Goal: Task Accomplishment & Management: Manage account settings

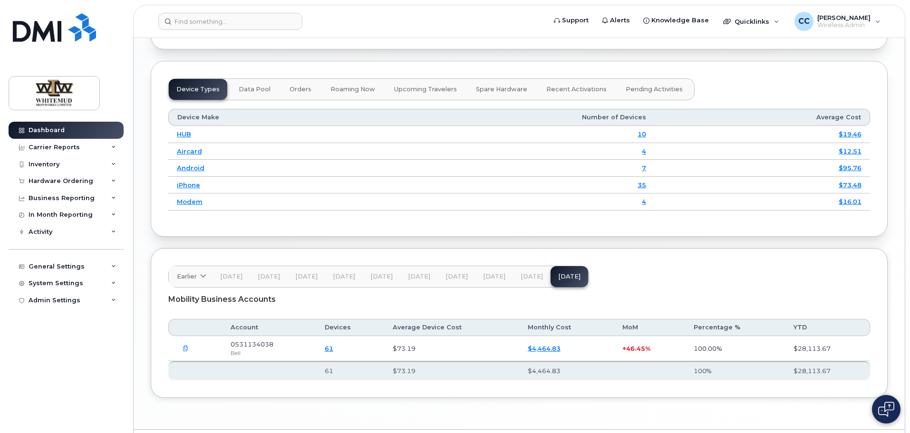
scroll to position [1175, 0]
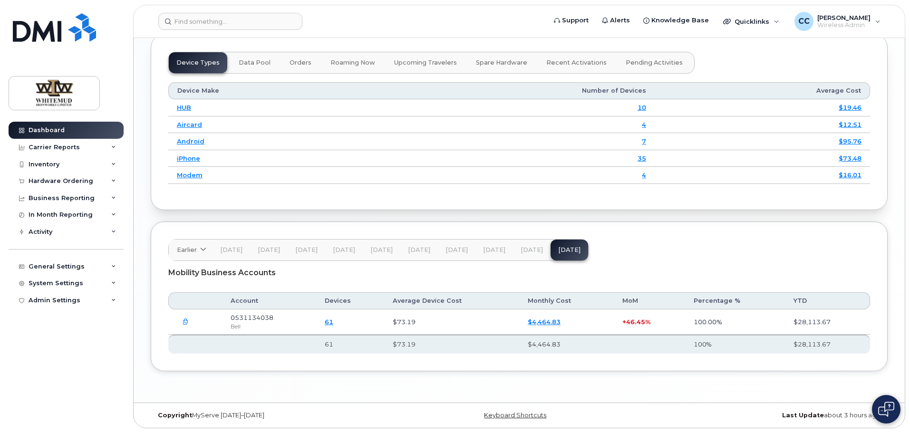
click at [535, 320] on link "$4,464.83" at bounding box center [544, 322] width 33 height 8
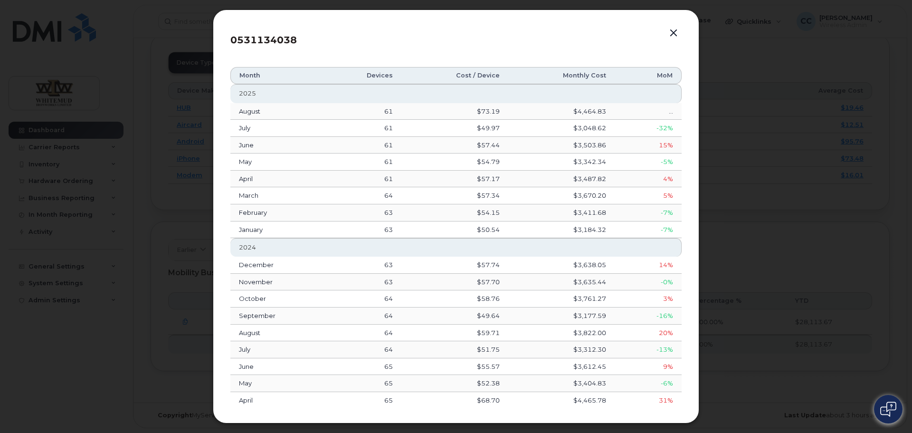
drag, startPoint x: 252, startPoint y: 109, endPoint x: 261, endPoint y: 108, distance: 8.6
click at [252, 109] on td "August" at bounding box center [277, 111] width 95 height 17
click at [671, 33] on button "button" at bounding box center [674, 33] width 14 height 13
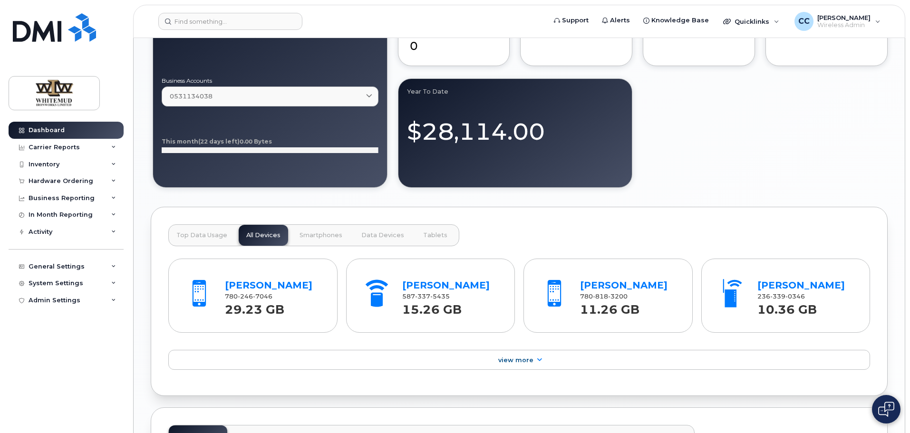
scroll to position [700, 0]
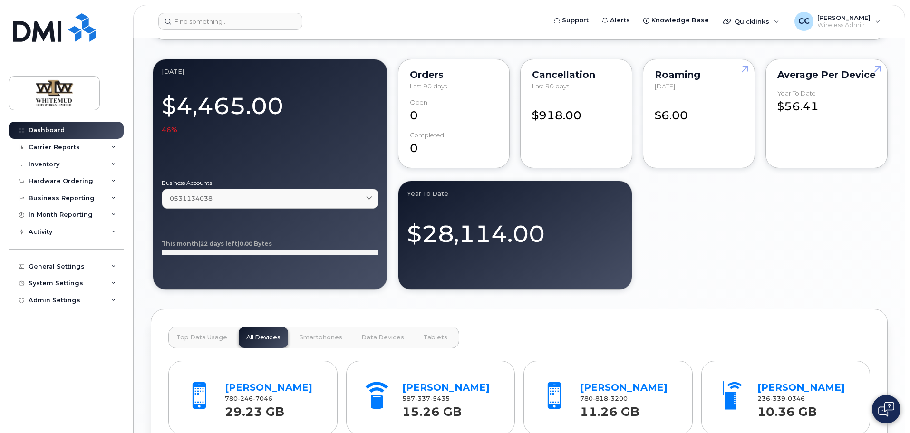
click at [558, 117] on div "$918.00" at bounding box center [576, 111] width 88 height 25
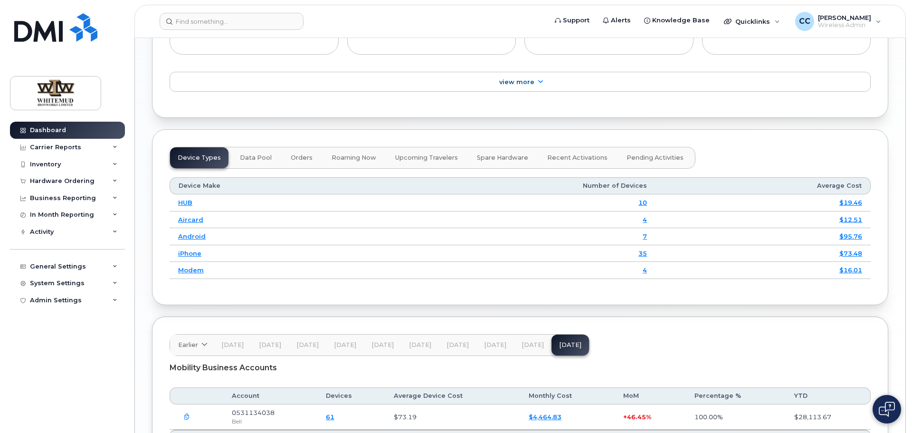
scroll to position [1175, 0]
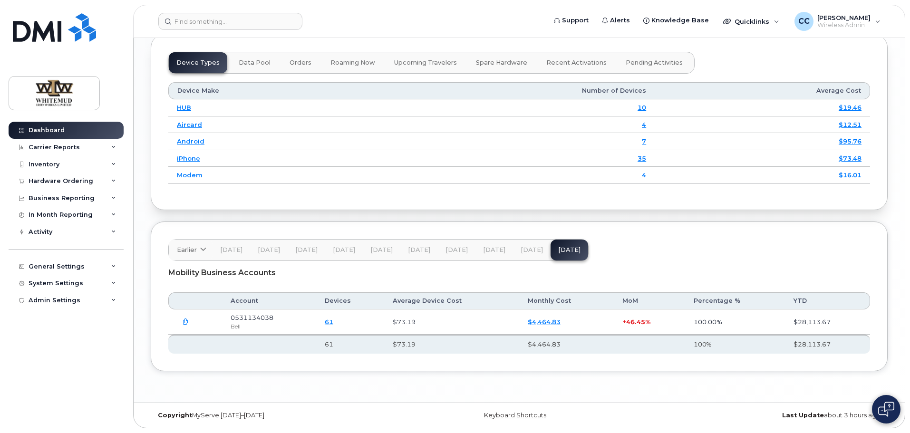
click at [538, 322] on link "$4,464.83" at bounding box center [544, 322] width 33 height 8
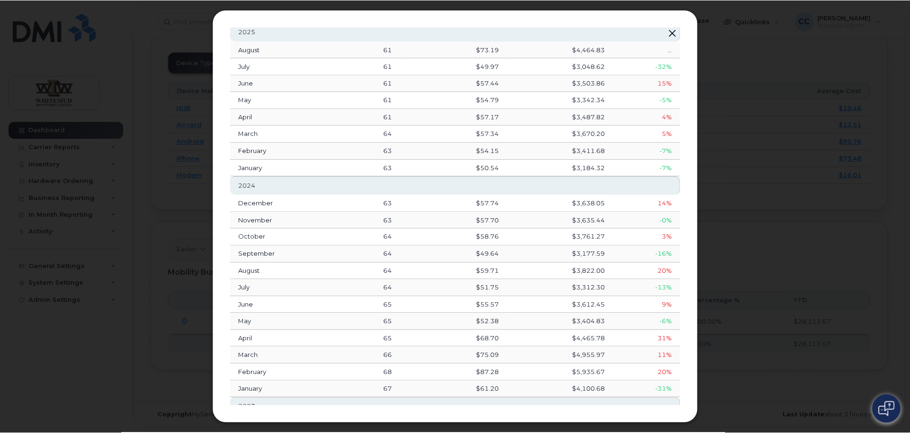
scroll to position [0, 0]
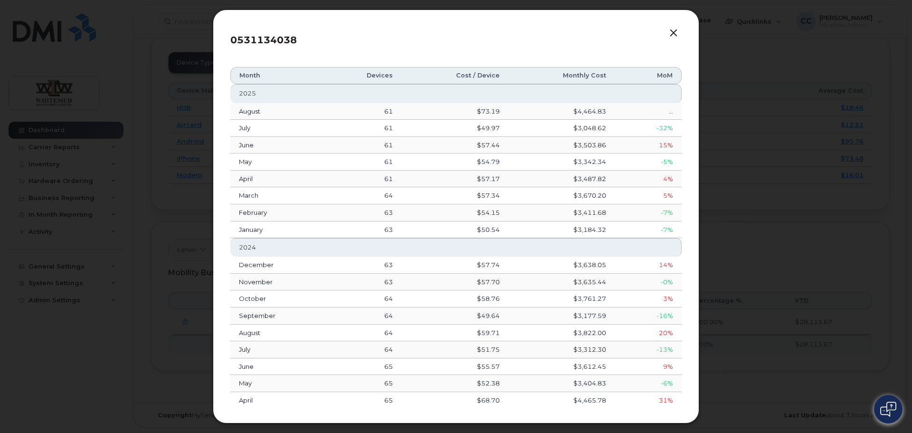
click at [675, 35] on button "button" at bounding box center [674, 33] width 14 height 13
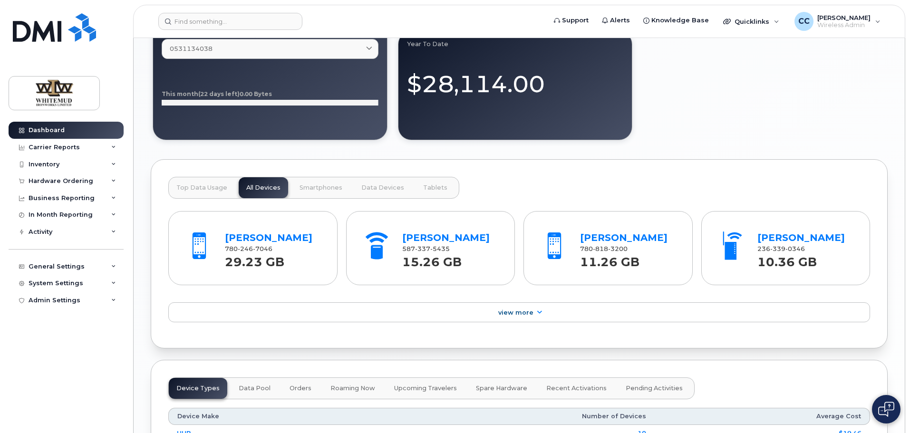
scroll to position [843, 0]
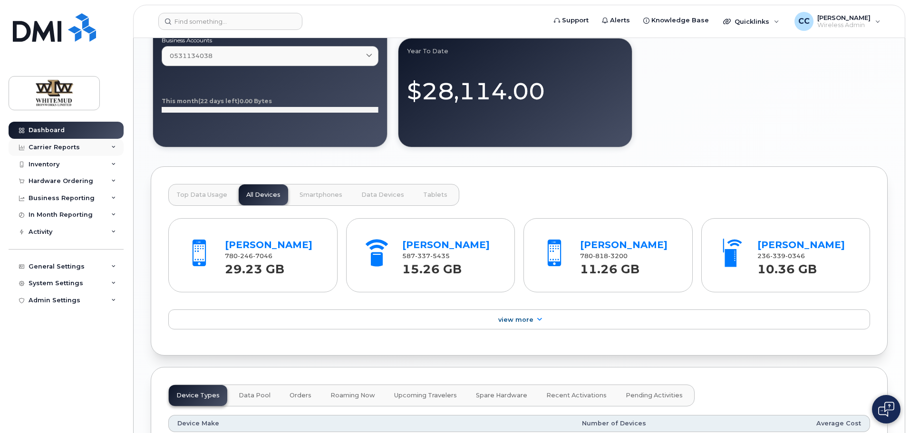
click at [115, 145] on icon at bounding box center [113, 147] width 5 height 5
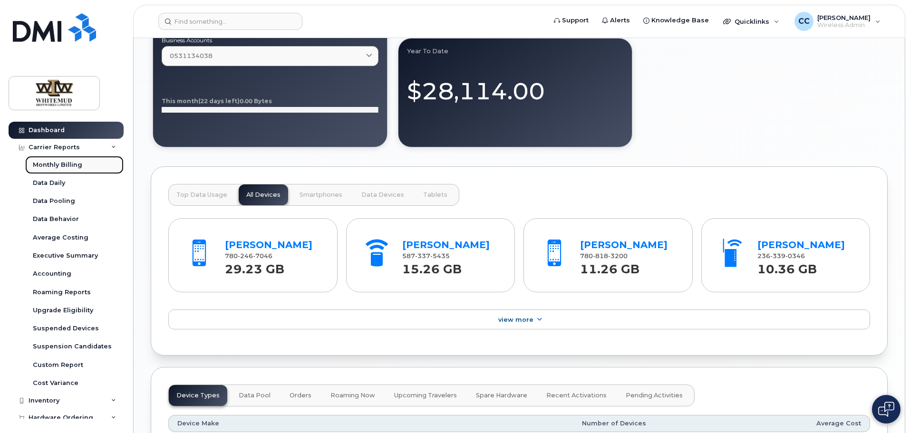
click at [88, 164] on link "Monthly Billing" at bounding box center [74, 165] width 98 height 18
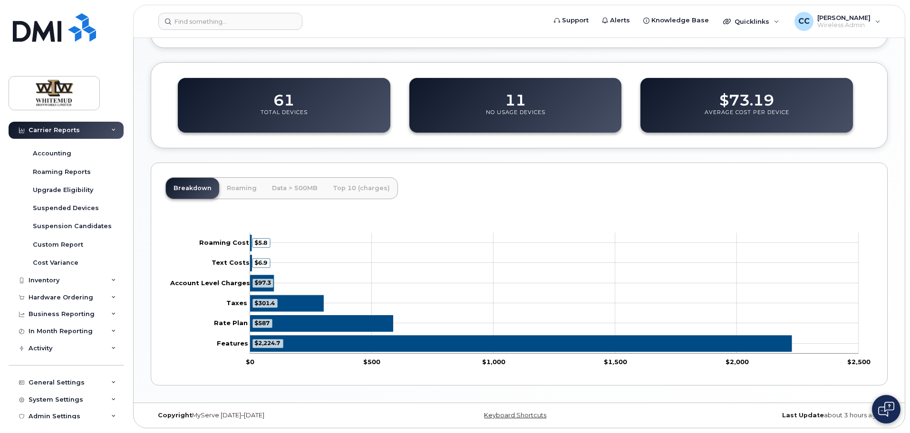
scroll to position [122, 0]
click at [488, 108] on div "11 No Usage Devices" at bounding box center [515, 105] width 212 height 55
click at [509, 109] on p "No Usage Devices" at bounding box center [515, 117] width 59 height 17
click at [526, 96] on div "11 No Usage Devices" at bounding box center [515, 105] width 212 height 55
click at [519, 99] on dd "11" at bounding box center [515, 95] width 21 height 27
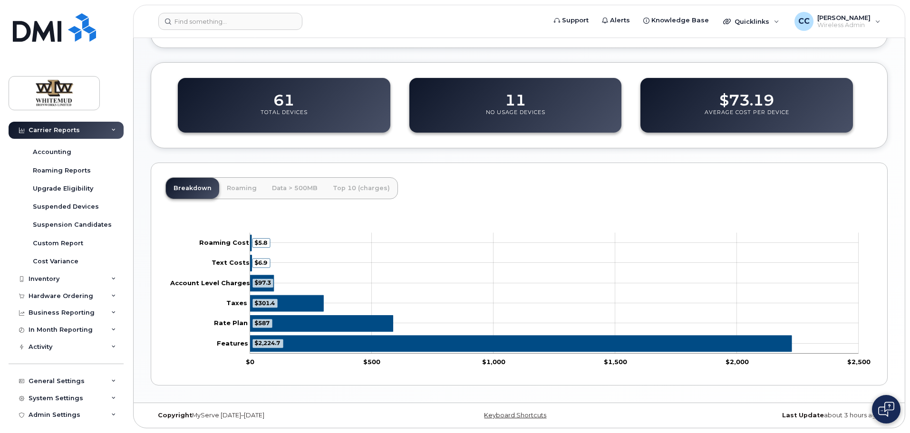
click at [514, 152] on div "$4,464.83 August 2025 $0.00 Overage Charges $5.80 Roaming Charges Zoom Out $1,0…" at bounding box center [519, 100] width 737 height 572
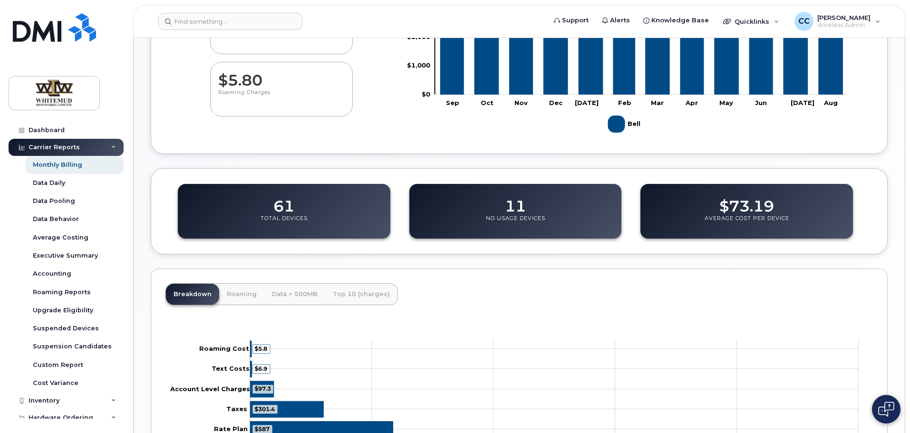
scroll to position [238, 0]
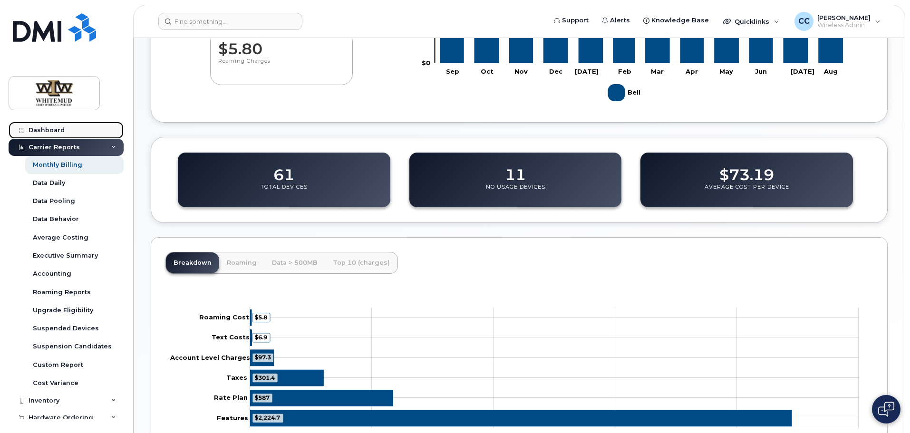
click at [51, 130] on div "Dashboard" at bounding box center [47, 130] width 36 height 8
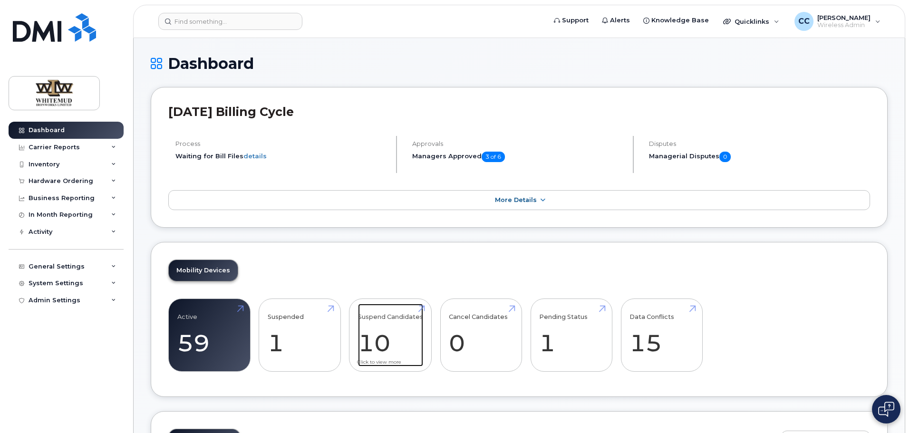
click at [385, 344] on link "Suspend Candidates 10" at bounding box center [390, 335] width 65 height 63
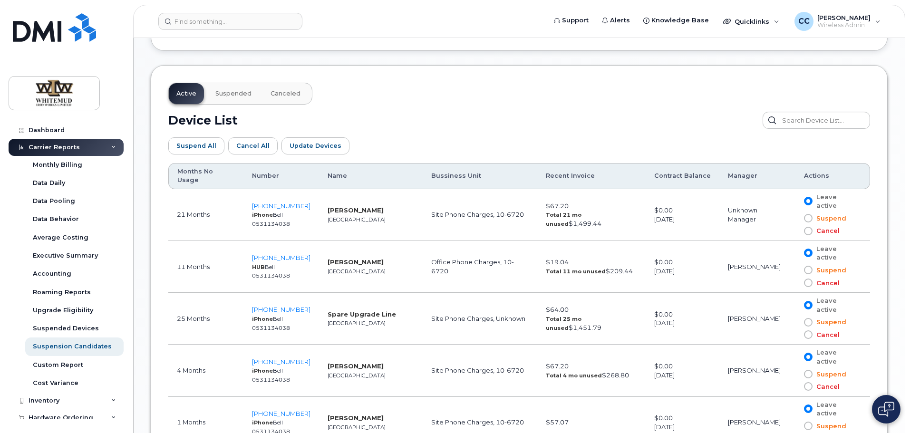
scroll to position [523, 0]
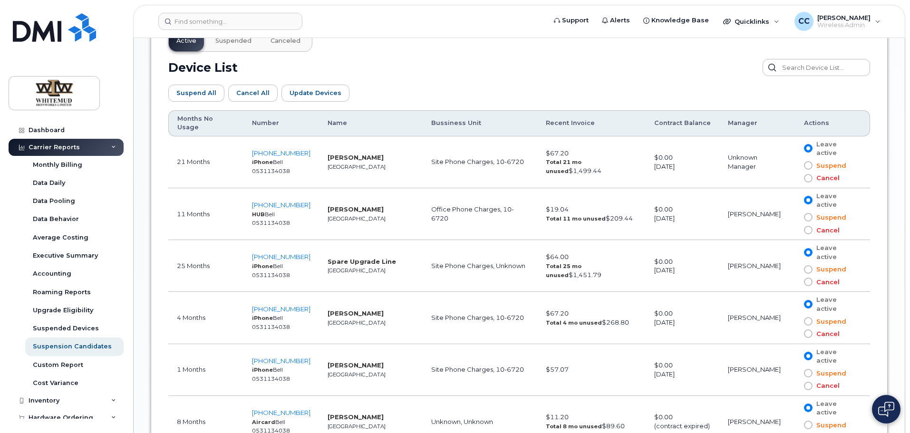
click at [812, 213] on span at bounding box center [808, 217] width 9 height 9
click at [794, 217] on input "Suspend" at bounding box center [794, 217] width 0 height 0
click at [813, 265] on label "Suspend" at bounding box center [825, 269] width 42 height 9
click at [794, 269] on input "Suspend" at bounding box center [794, 269] width 0 height 0
click at [810, 226] on span at bounding box center [808, 230] width 9 height 9
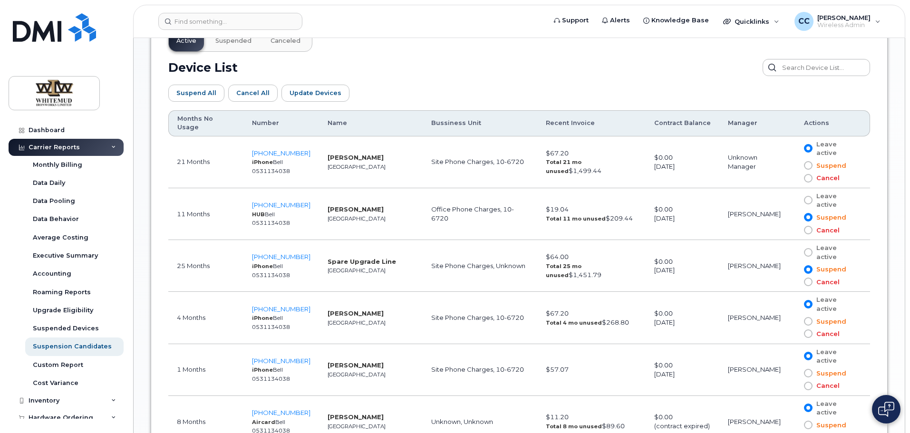
click at [794, 230] on input "Cancel" at bounding box center [794, 230] width 0 height 0
click at [811, 278] on span at bounding box center [808, 282] width 9 height 9
click at [794, 282] on input "Cancel" at bounding box center [794, 282] width 0 height 0
click at [807, 329] on span at bounding box center [808, 333] width 9 height 9
click at [794, 334] on input "Cancel" at bounding box center [794, 334] width 0 height 0
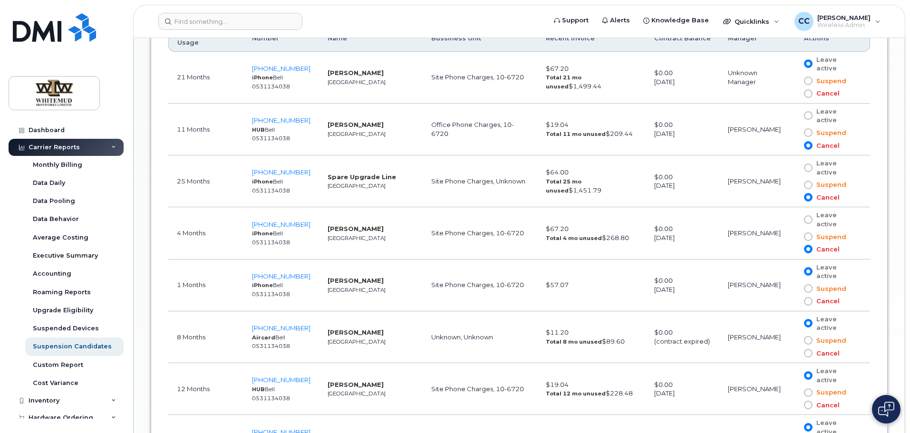
scroll to position [618, 0]
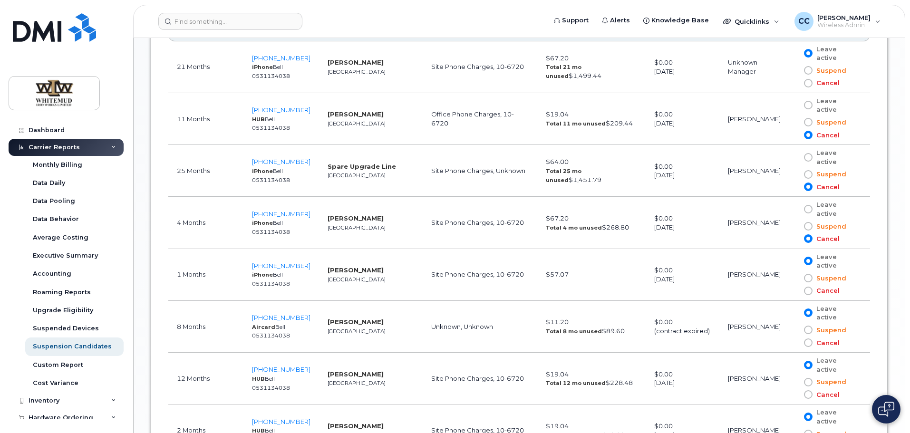
click at [808, 338] on span at bounding box center [808, 342] width 9 height 9
click at [794, 343] on input "Cancel" at bounding box center [794, 343] width 0 height 0
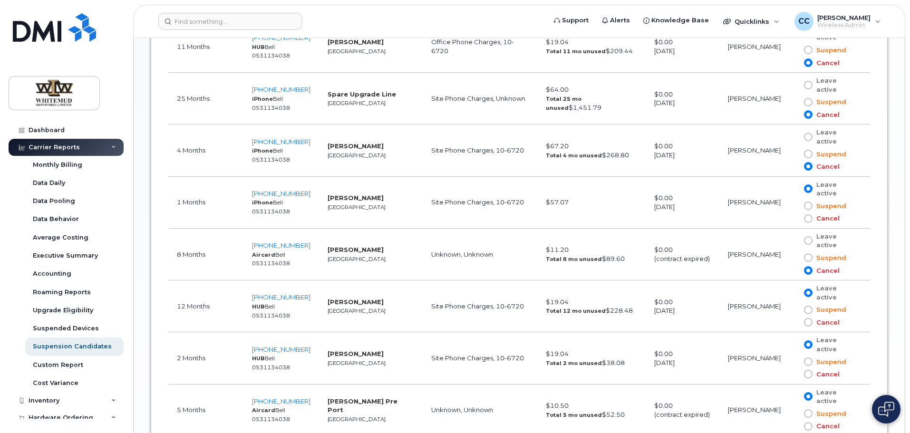
scroll to position [713, 0]
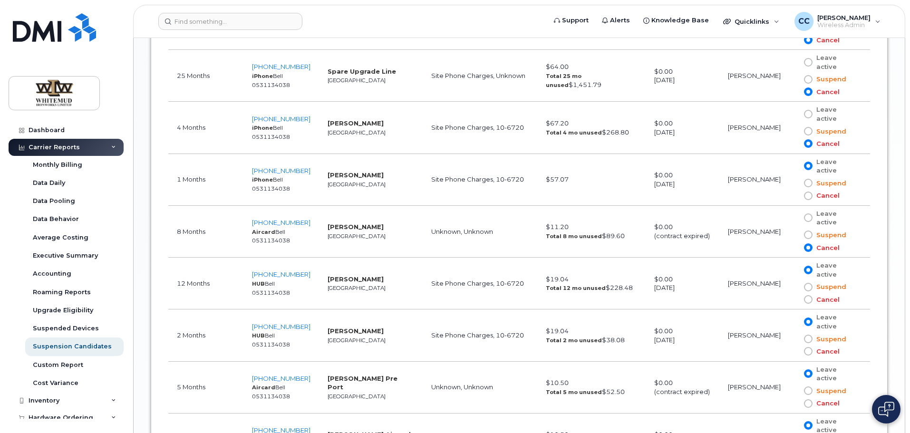
click at [809, 295] on span at bounding box center [808, 299] width 9 height 9
click at [794, 299] on input "Cancel" at bounding box center [794, 299] width 0 height 0
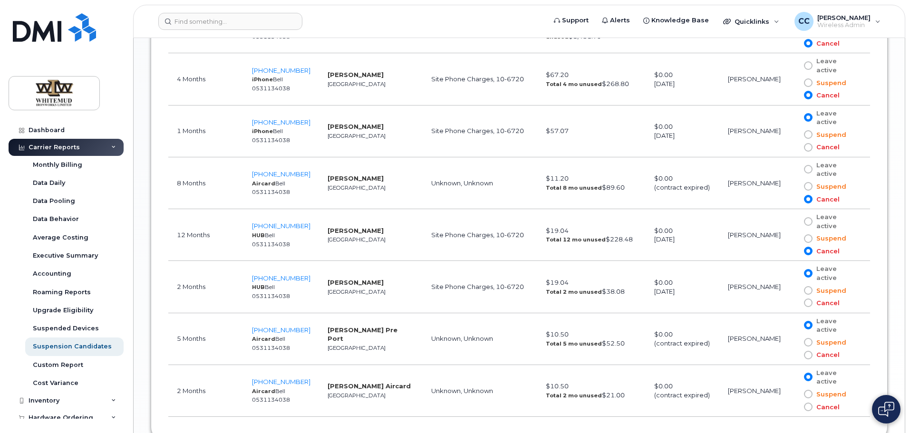
scroll to position [778, 0]
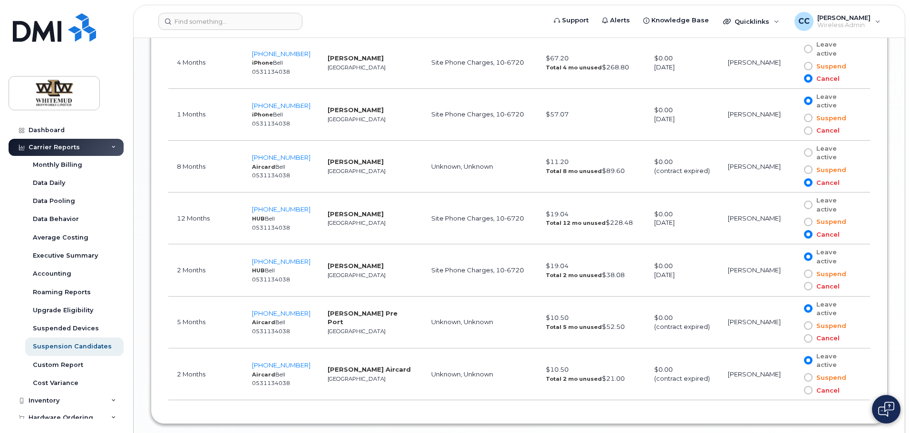
click at [808, 334] on span at bounding box center [808, 338] width 9 height 9
click at [794, 338] on input "Cancel" at bounding box center [794, 338] width 0 height 0
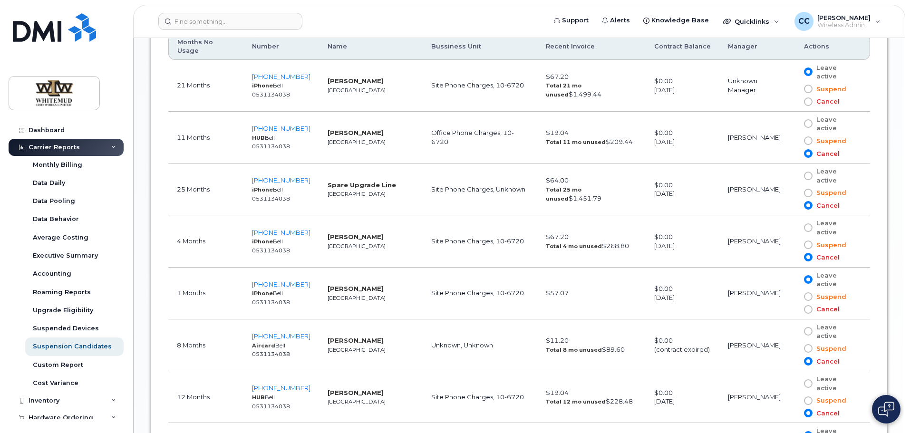
scroll to position [588, 0]
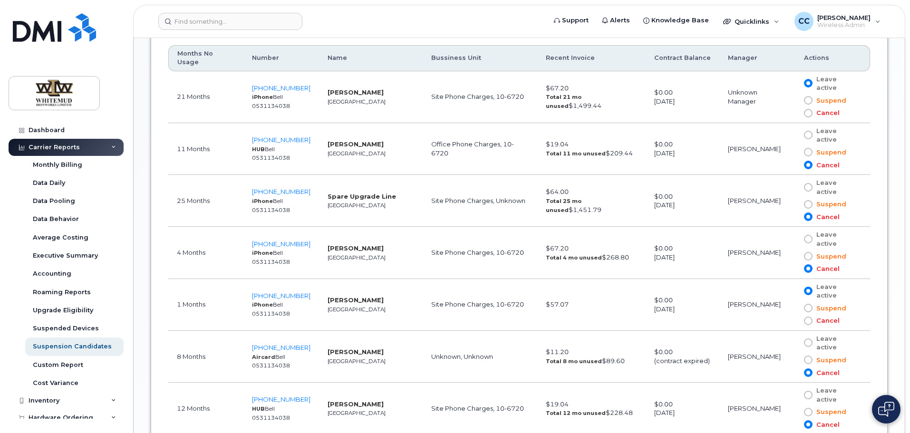
click at [808, 109] on span at bounding box center [808, 113] width 9 height 9
click at [794, 113] on input "Cancel" at bounding box center [794, 113] width 0 height 0
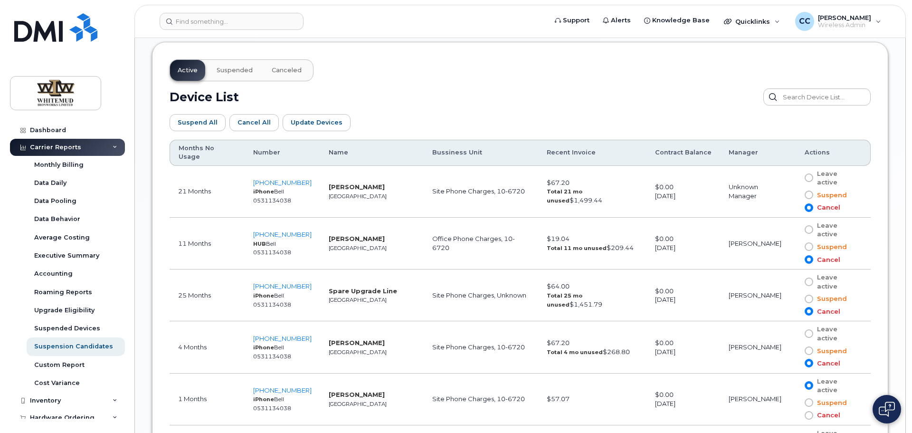
scroll to position [493, 0]
click at [298, 126] on span "Update Devices" at bounding box center [315, 122] width 52 height 9
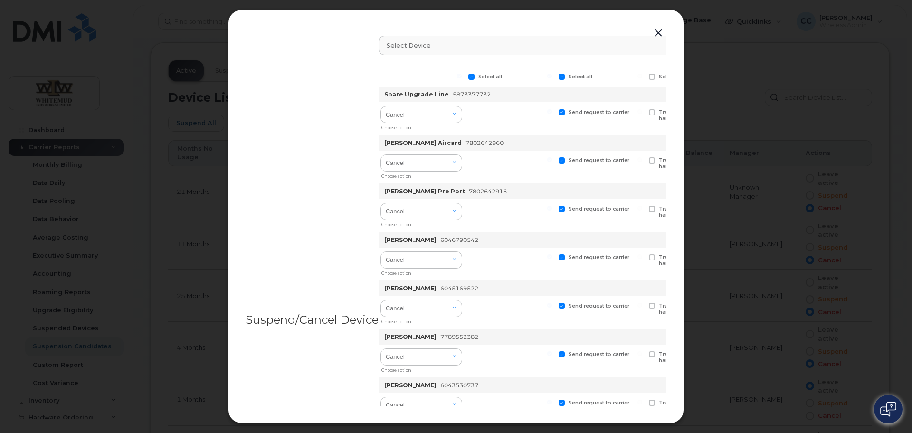
scroll to position [210, 0]
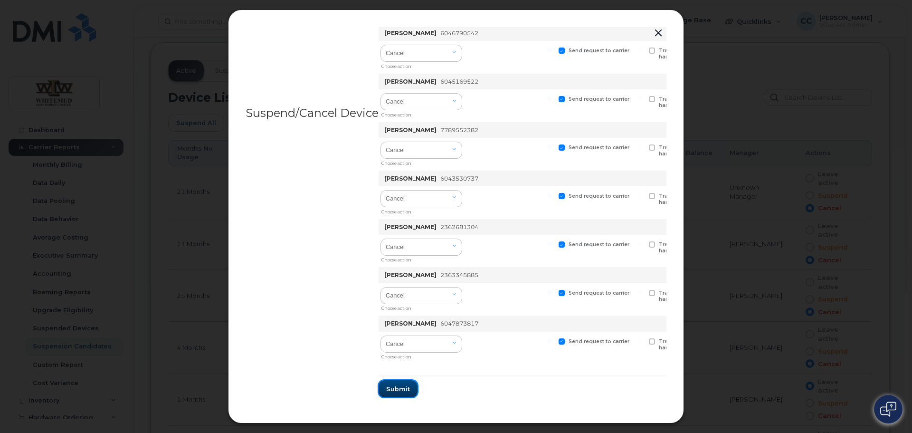
click at [392, 384] on span "Submit" at bounding box center [398, 388] width 24 height 9
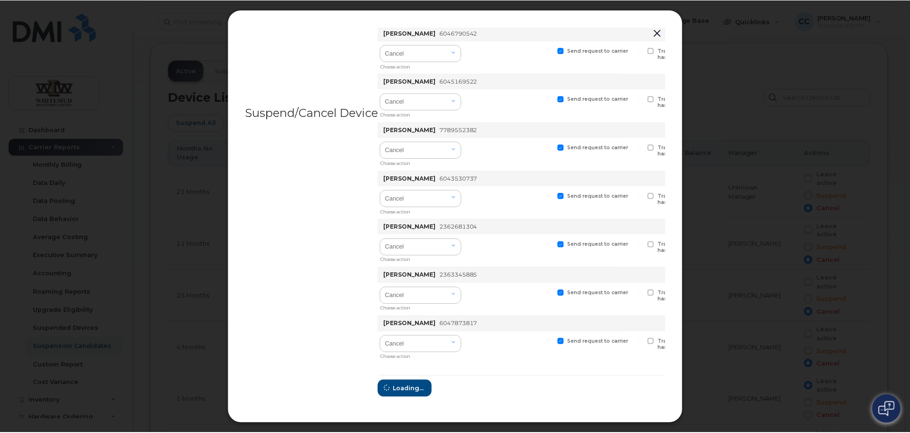
scroll to position [0, 0]
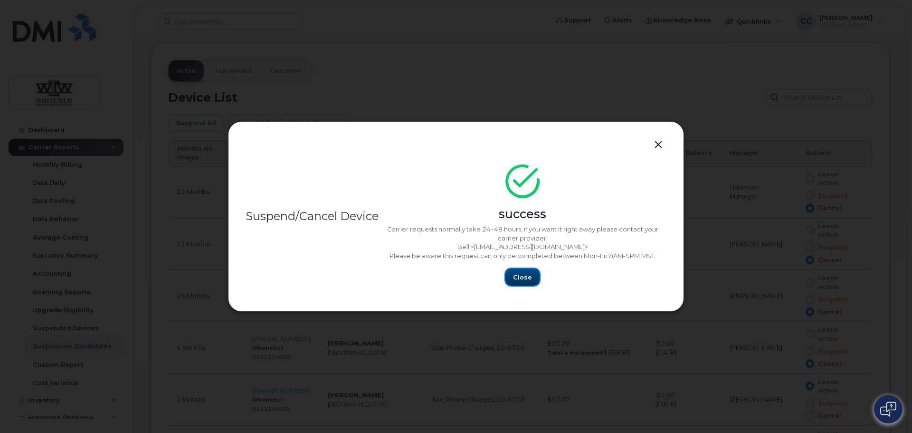
click at [526, 278] on span "Close" at bounding box center [522, 277] width 19 height 9
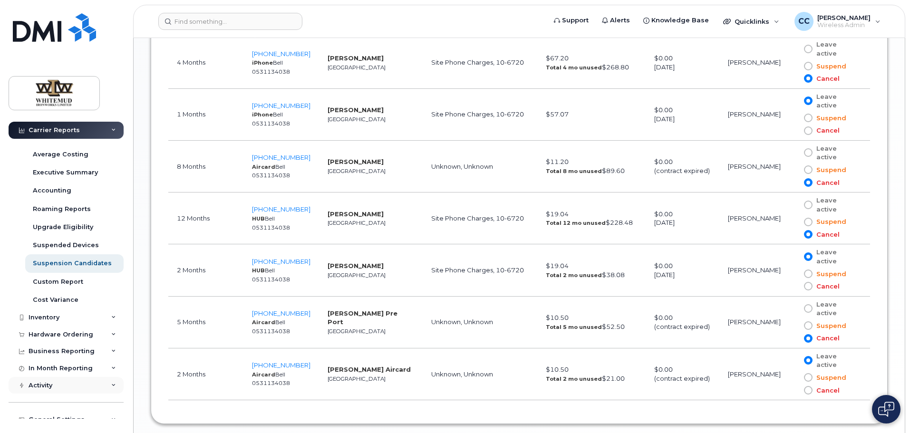
scroll to position [126, 0]
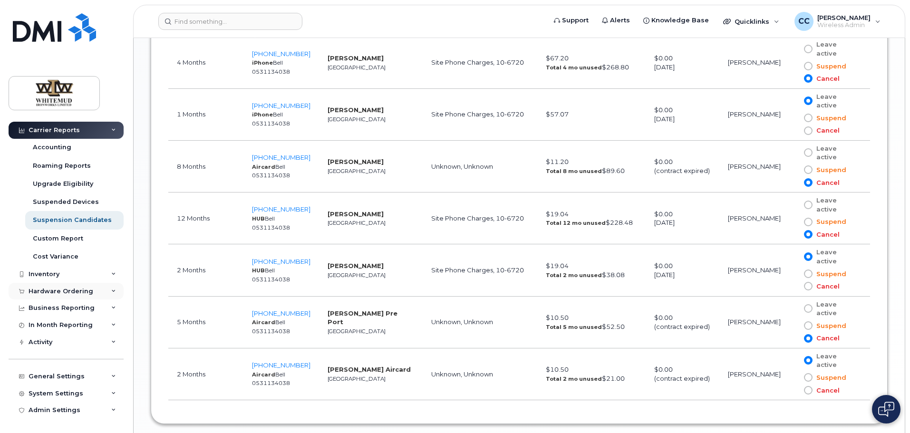
click at [75, 287] on div "Hardware Ordering" at bounding box center [66, 291] width 115 height 17
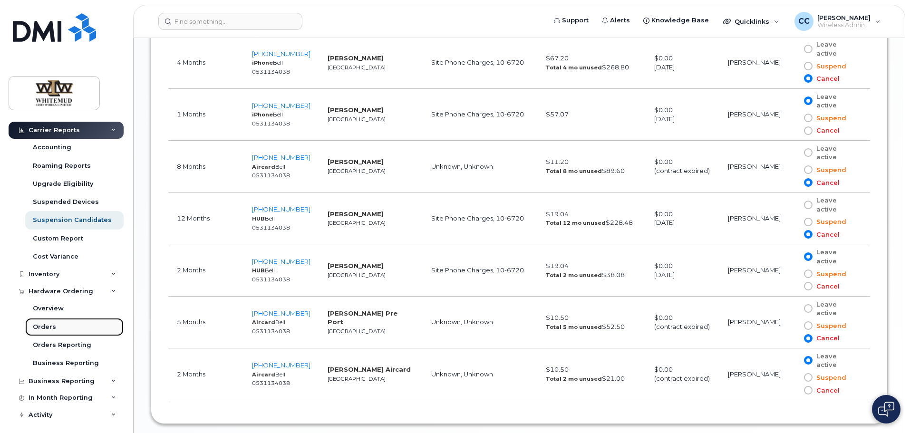
click at [56, 322] on link "Orders" at bounding box center [74, 327] width 98 height 18
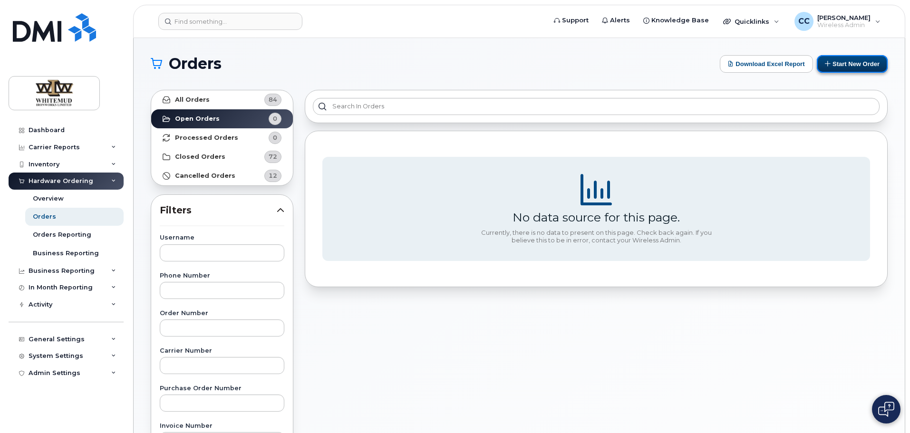
click at [836, 69] on button "Start New Order" at bounding box center [851, 64] width 71 height 18
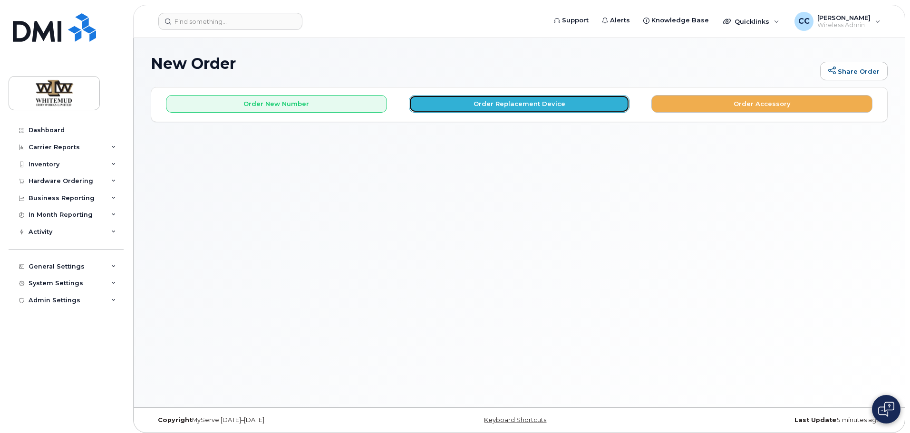
click at [508, 111] on button "Order Replacement Device" at bounding box center [519, 104] width 221 height 18
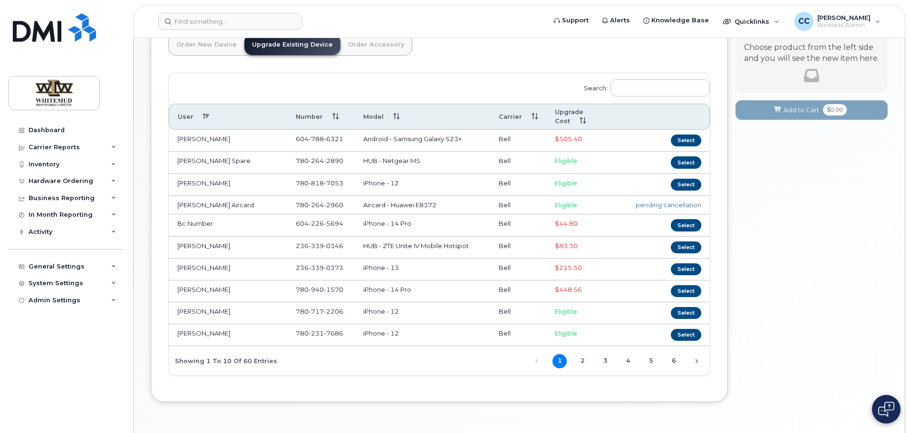
scroll to position [93, 0]
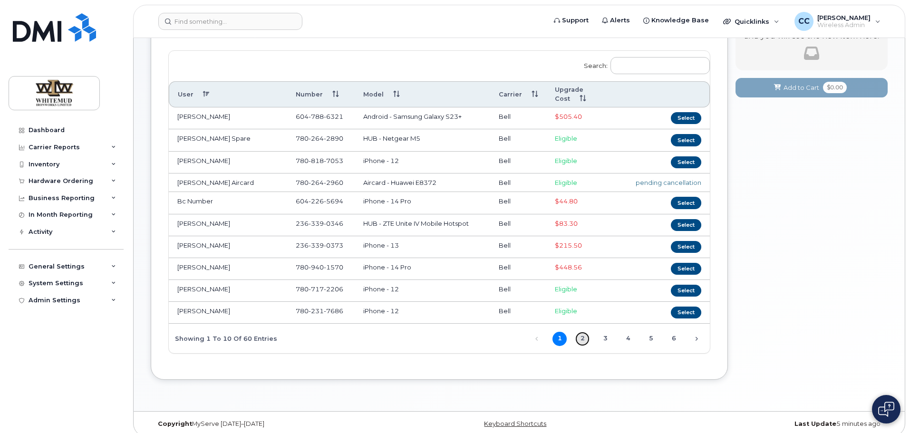
click at [586, 333] on link "2" at bounding box center [582, 339] width 14 height 14
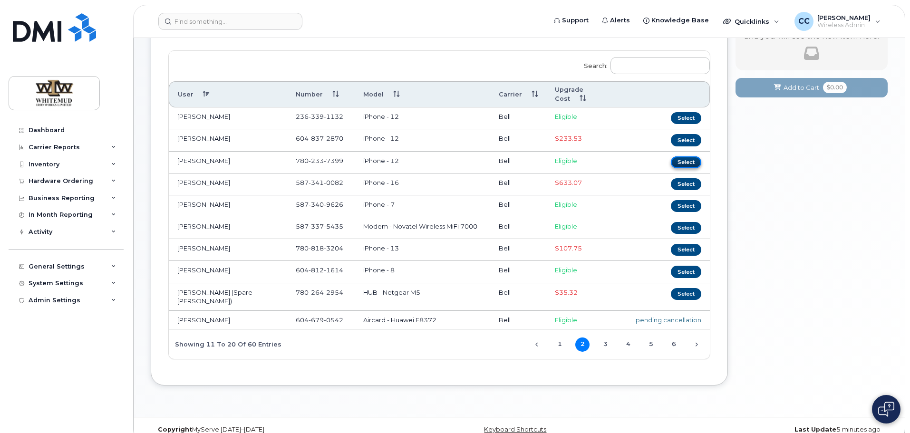
click at [678, 156] on button "Select" at bounding box center [686, 162] width 30 height 12
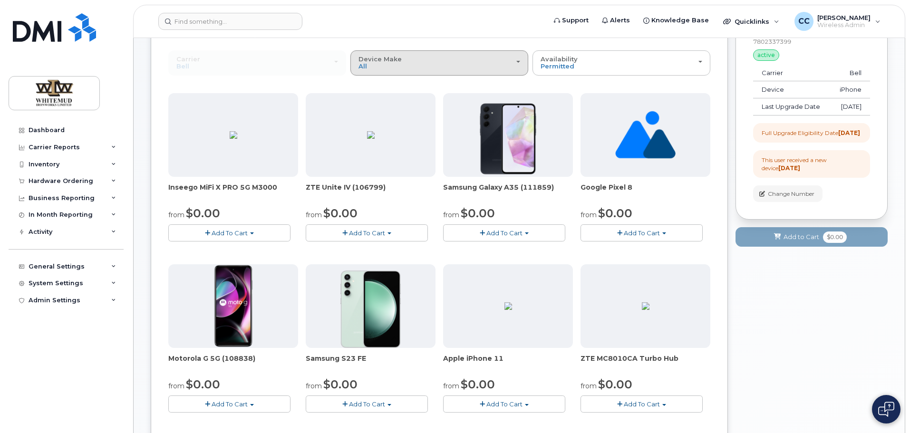
click at [464, 59] on div "Device Make All Aircard Android Cell Phone HUB iPhone Modem Tablet Unknown" at bounding box center [439, 63] width 162 height 15
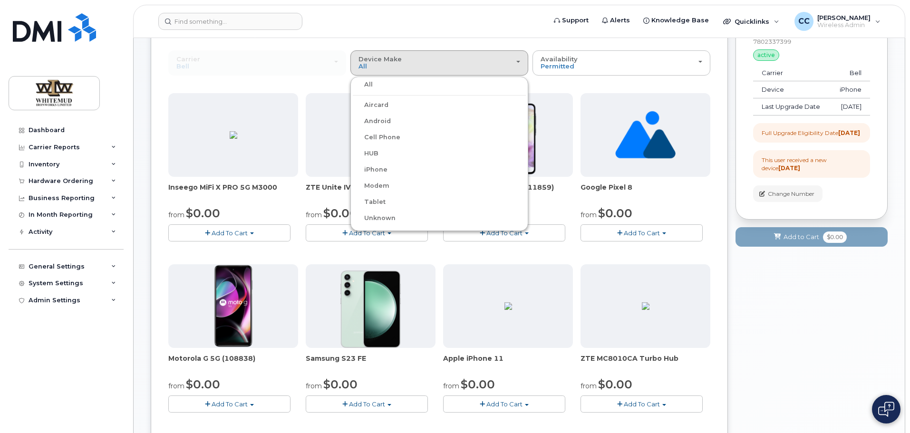
click at [372, 172] on label "iPhone" at bounding box center [370, 169] width 35 height 11
click at [0, 0] on input "iPhone" at bounding box center [0, 0] width 0 height 0
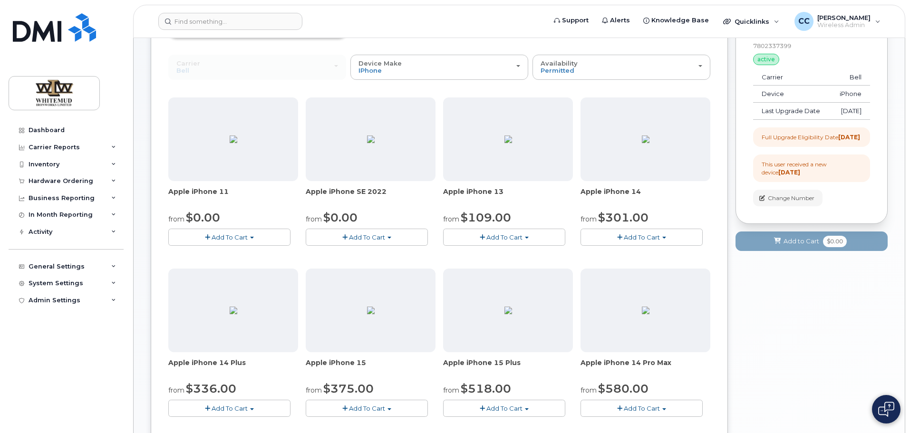
scroll to position [0, 0]
